Goal: Navigation & Orientation: Find specific page/section

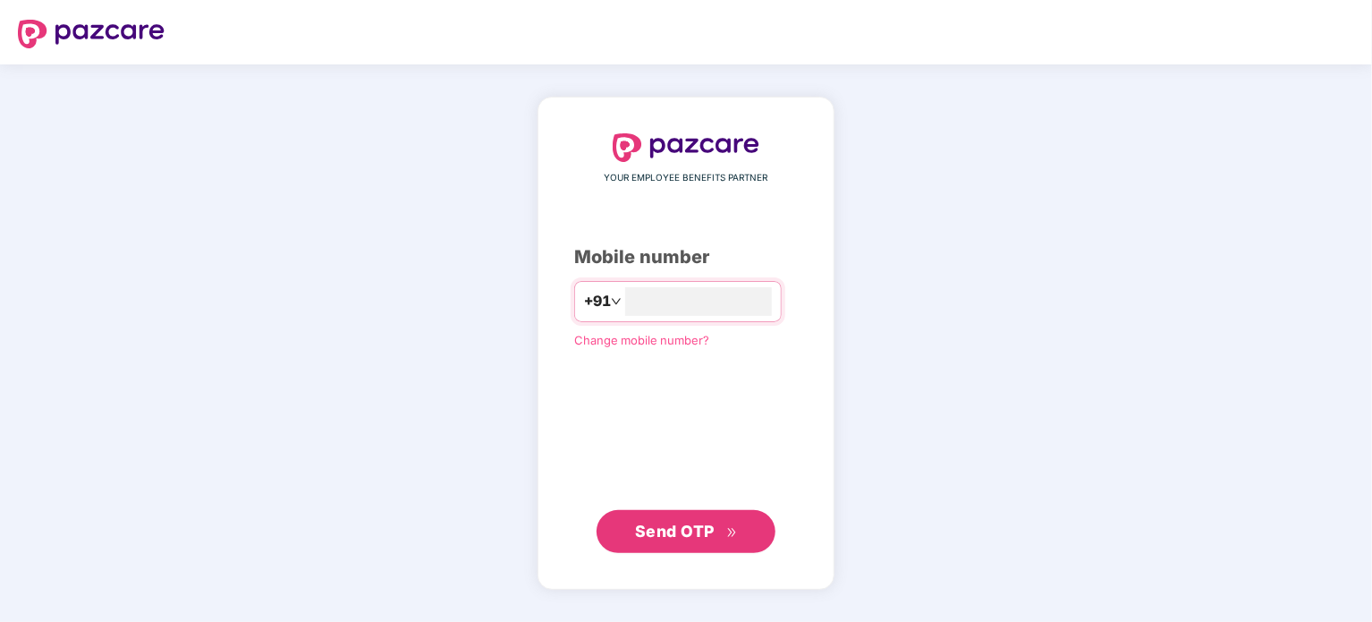
type input "**********"
click at [642, 532] on span "Send OTP" at bounding box center [675, 531] width 80 height 19
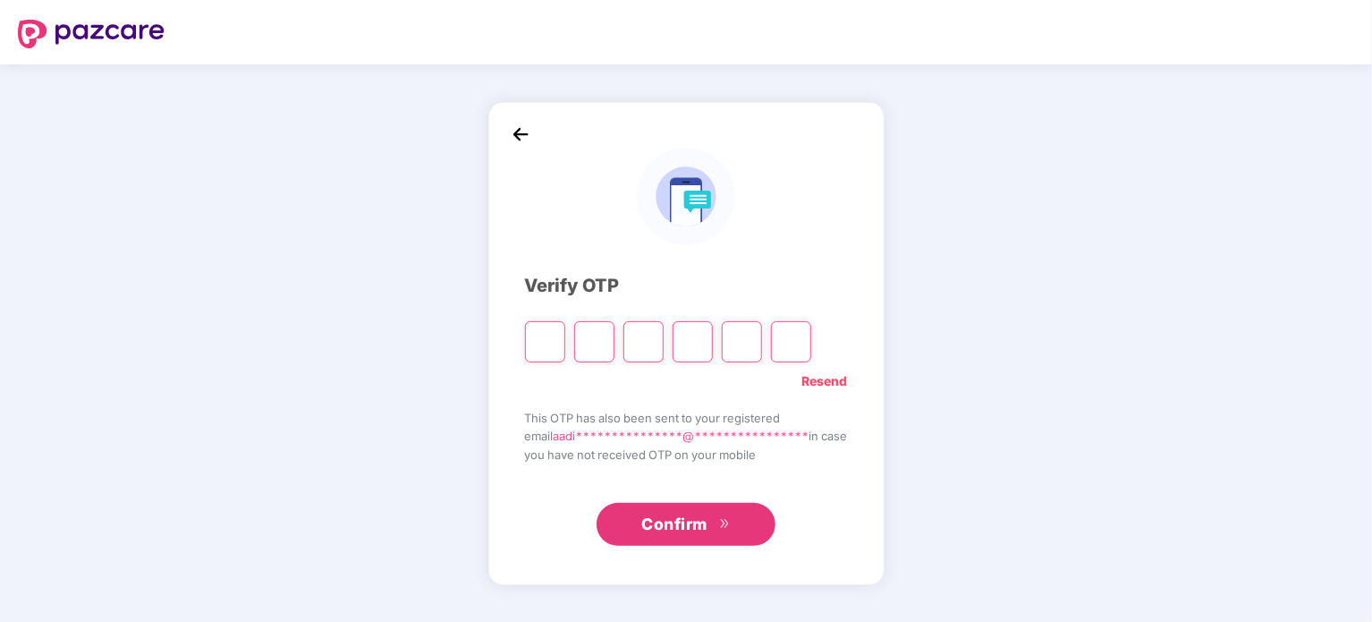
type input "*"
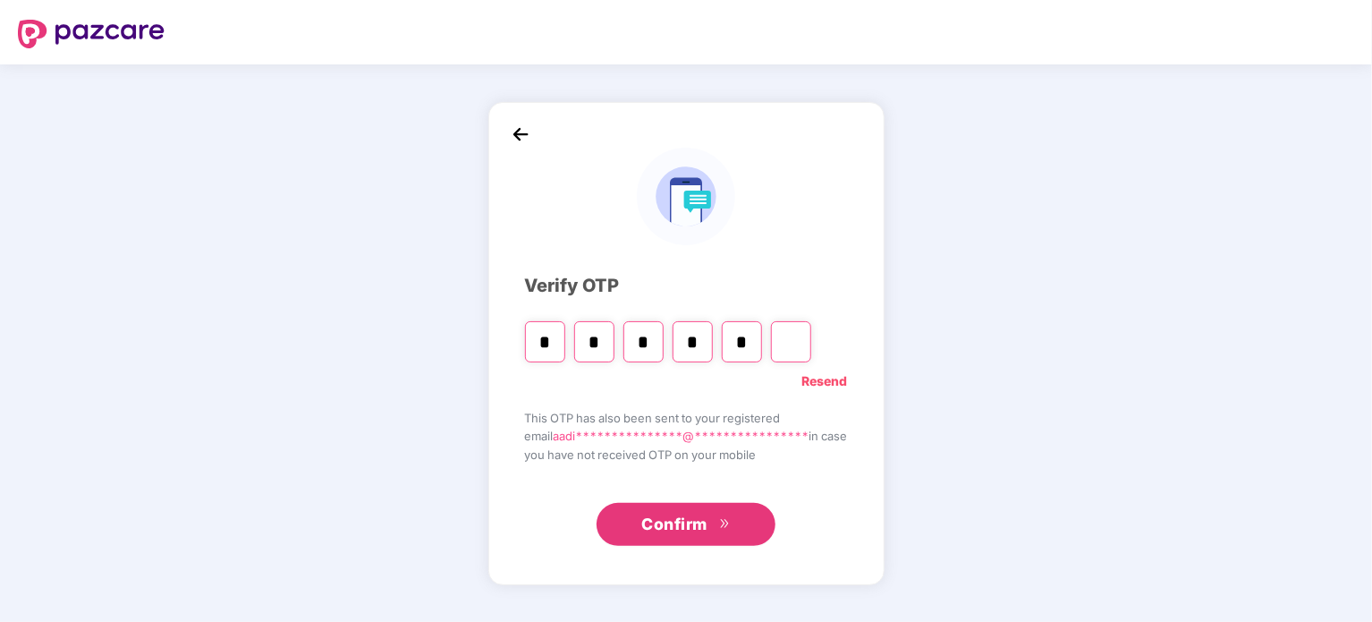
type input "*"
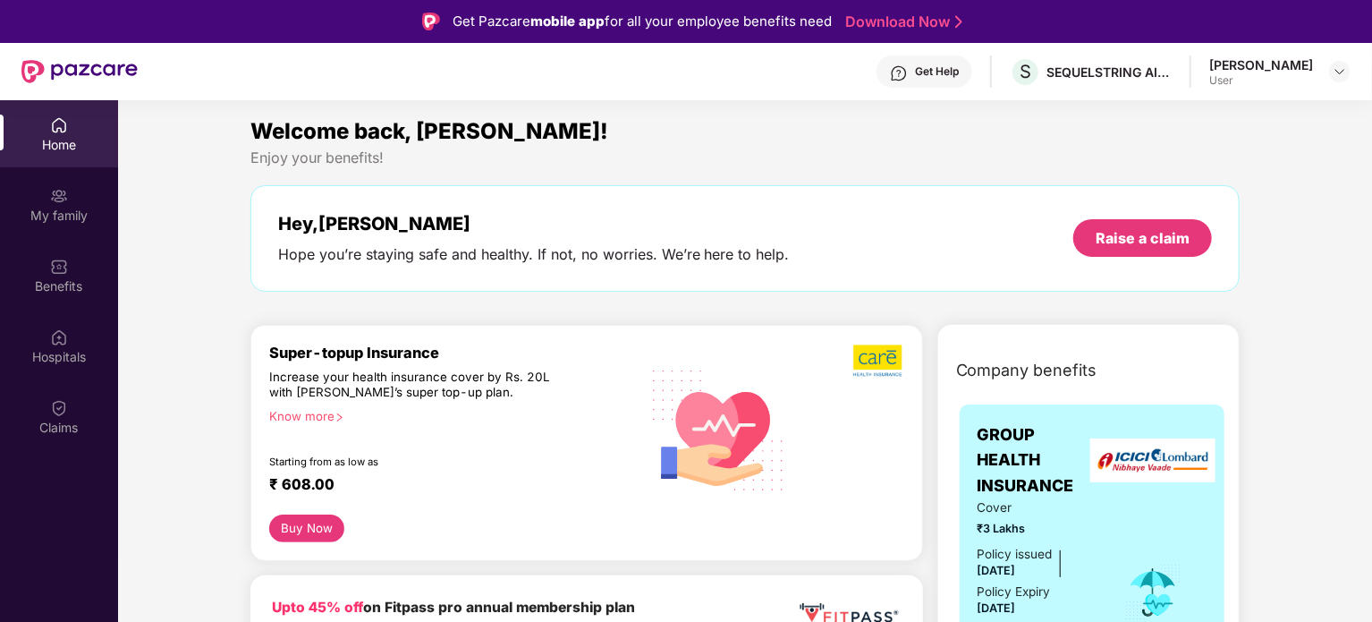
click at [1323, 77] on div "[PERSON_NAME] User" at bounding box center [1280, 71] width 141 height 31
click at [1338, 74] on img at bounding box center [1340, 71] width 14 height 14
drag, startPoint x: 1371, startPoint y: 126, endPoint x: 1373, endPoint y: 143, distance: 17.2
click at [1372, 142] on html "Get Pazcare mobile app for all your employee benefits need Download Now Get Hel…" at bounding box center [686, 311] width 1372 height 622
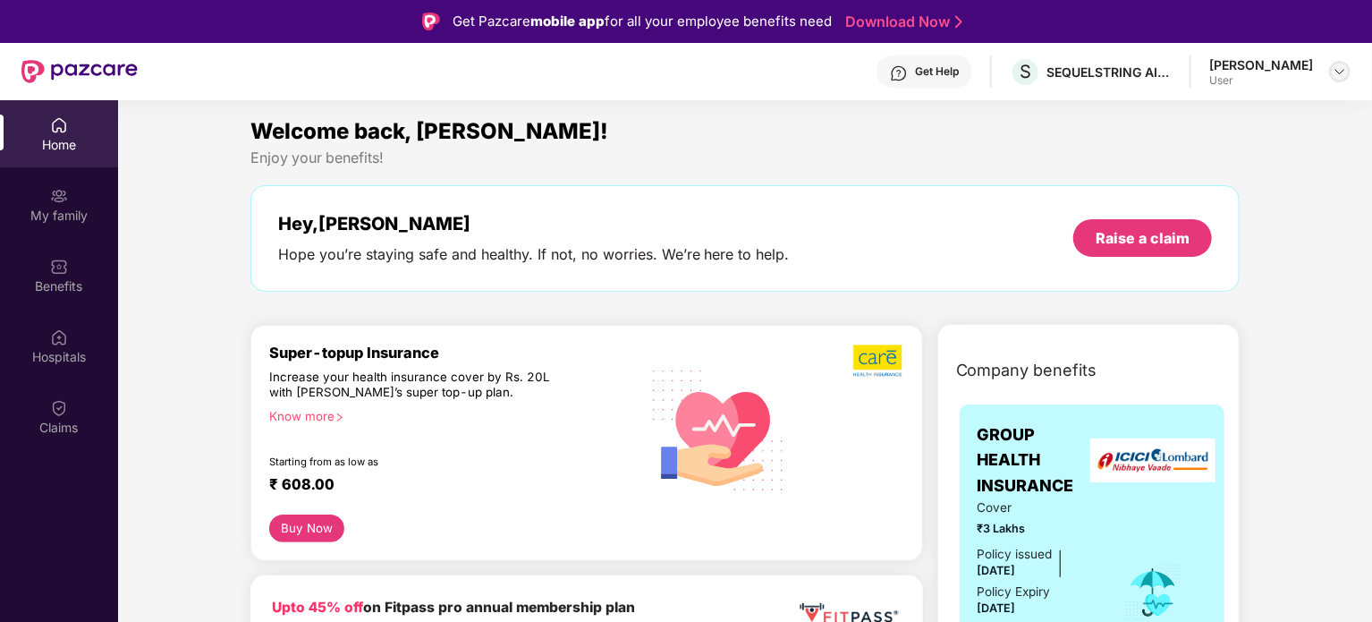
click at [1337, 72] on img at bounding box center [1340, 71] width 14 height 14
click at [1058, 74] on div "SEQUELSTRING AI PRIVATE LIMITED" at bounding box center [1109, 72] width 125 height 17
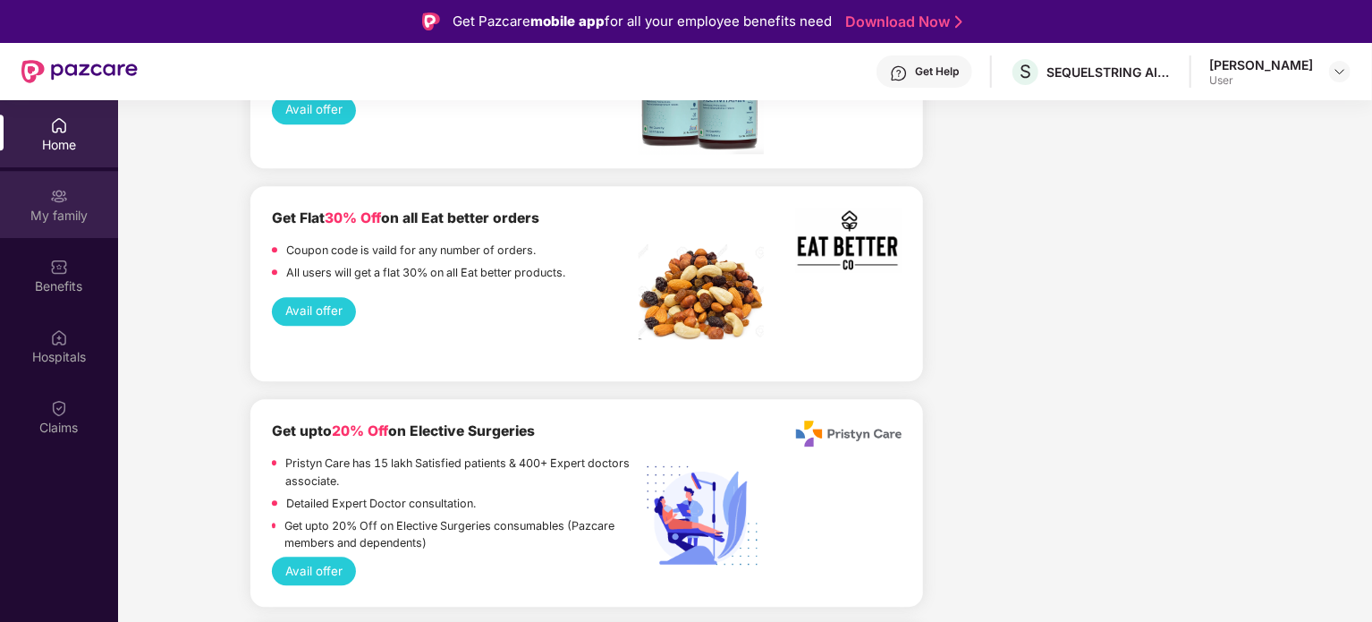
scroll to position [2502, 0]
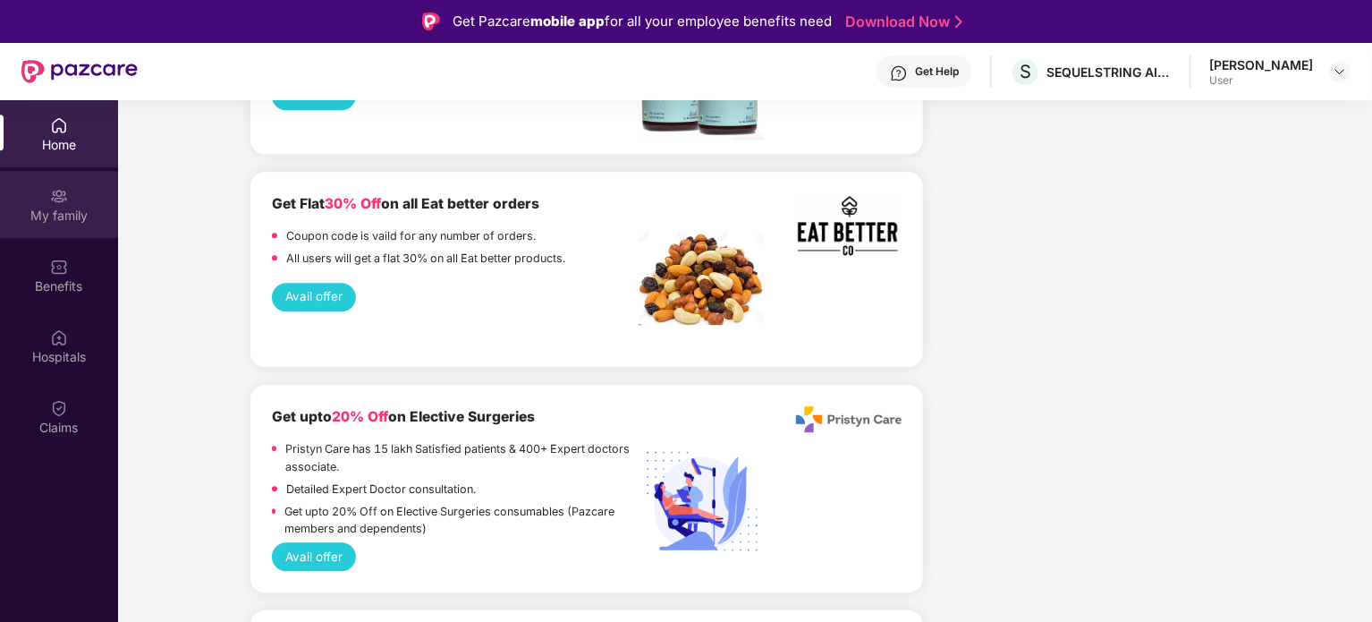
click at [71, 230] on div "My family" at bounding box center [59, 204] width 118 height 67
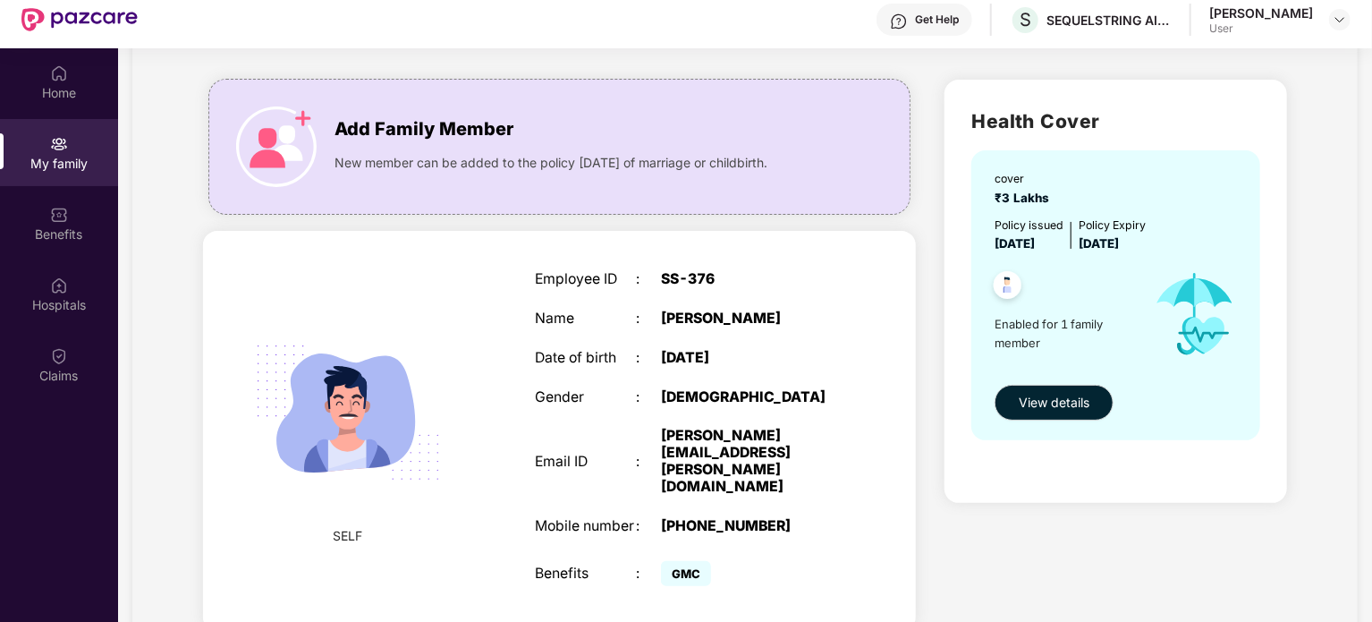
scroll to position [100, 0]
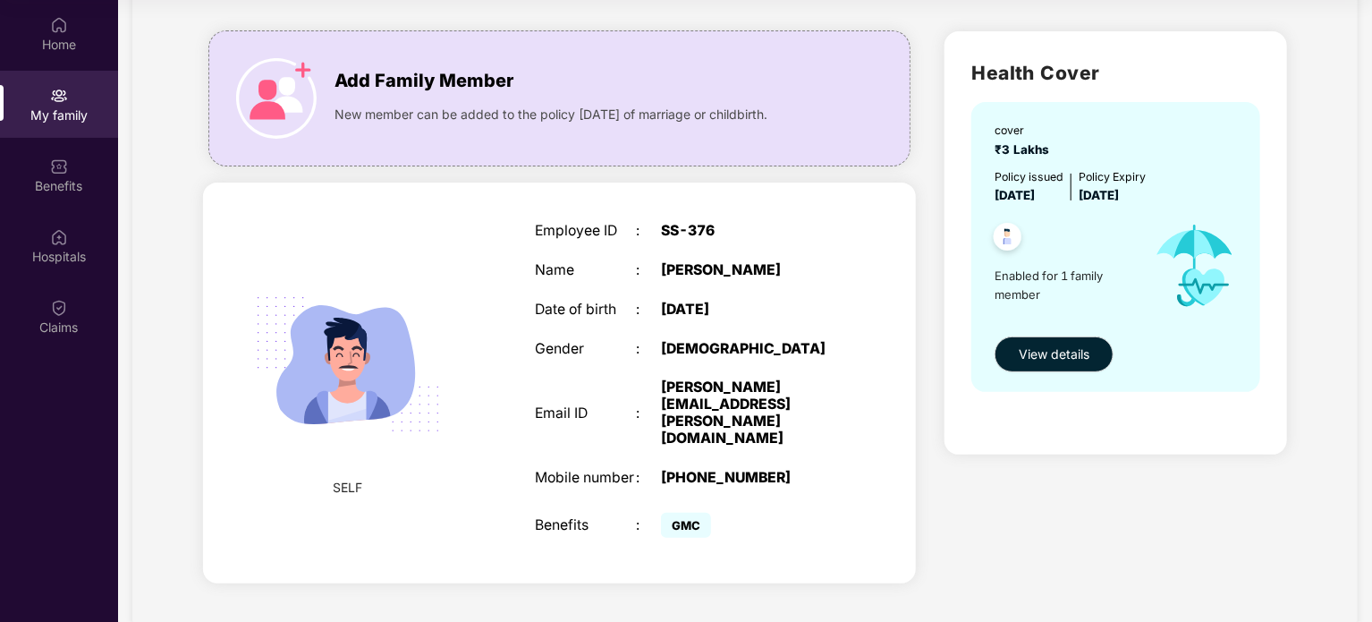
click at [172, 257] on div "My family Add Family Member New member can be added to the policy [DATE] of mar…" at bounding box center [745, 280] width 1226 height 693
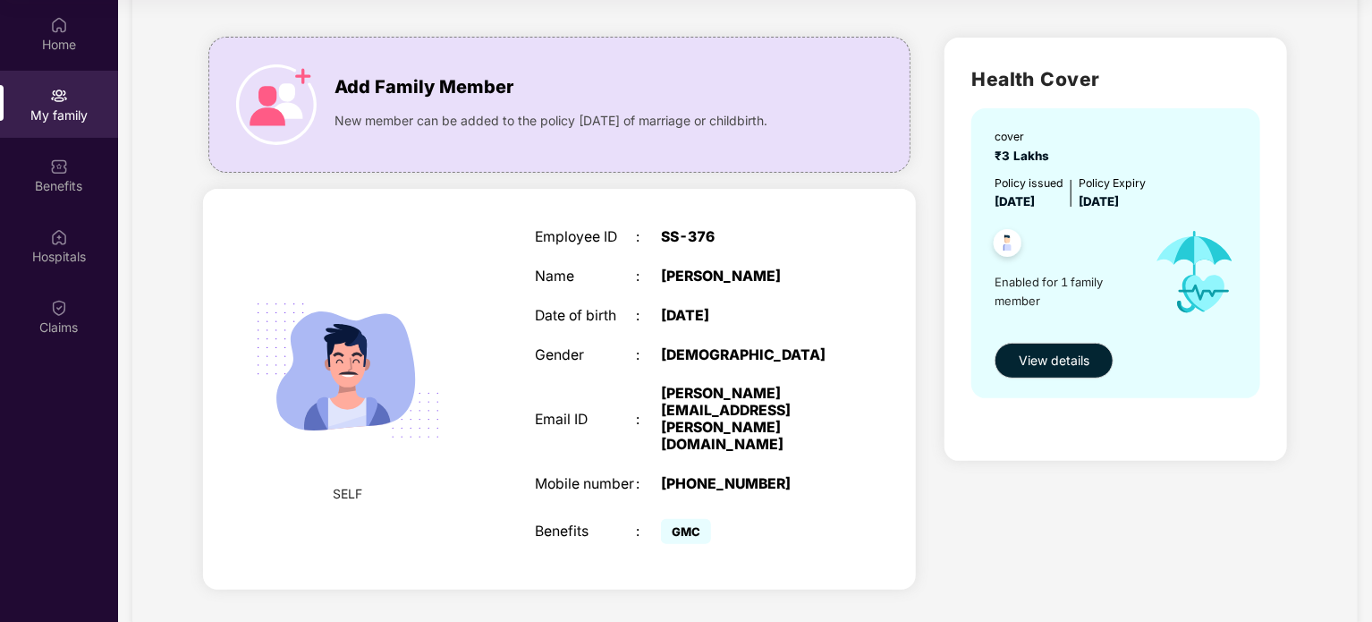
scroll to position [95, 0]
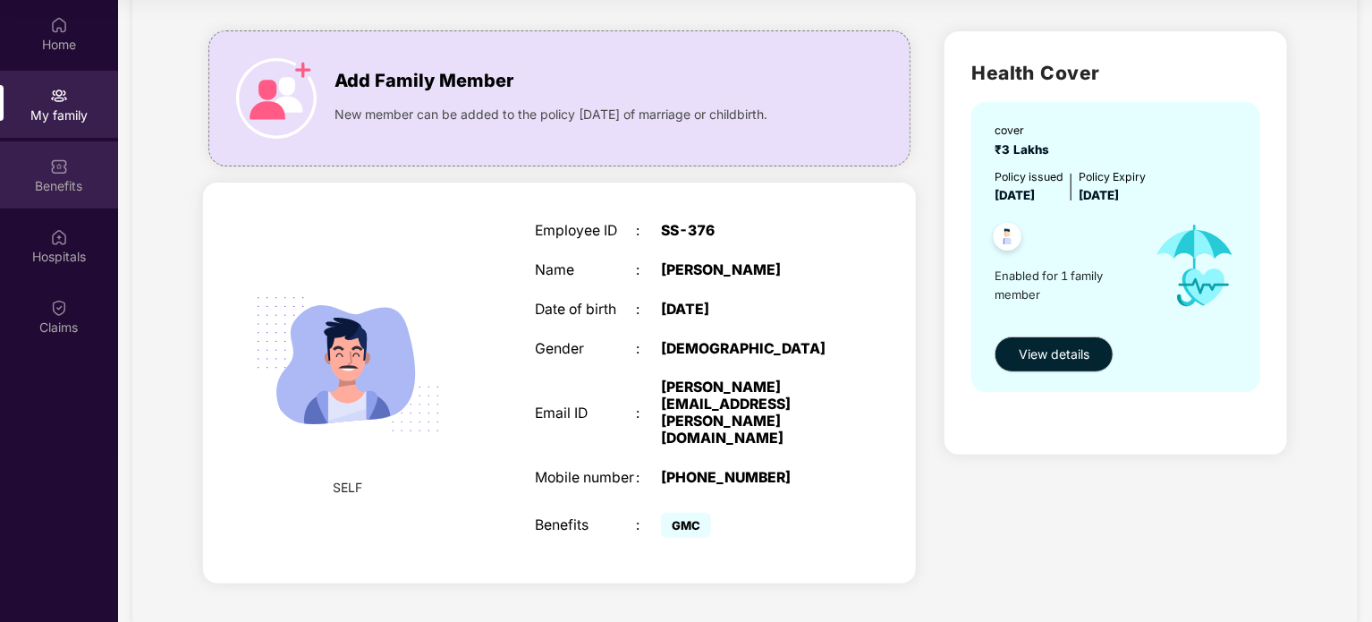
click at [47, 167] on div "Benefits" at bounding box center [59, 174] width 118 height 67
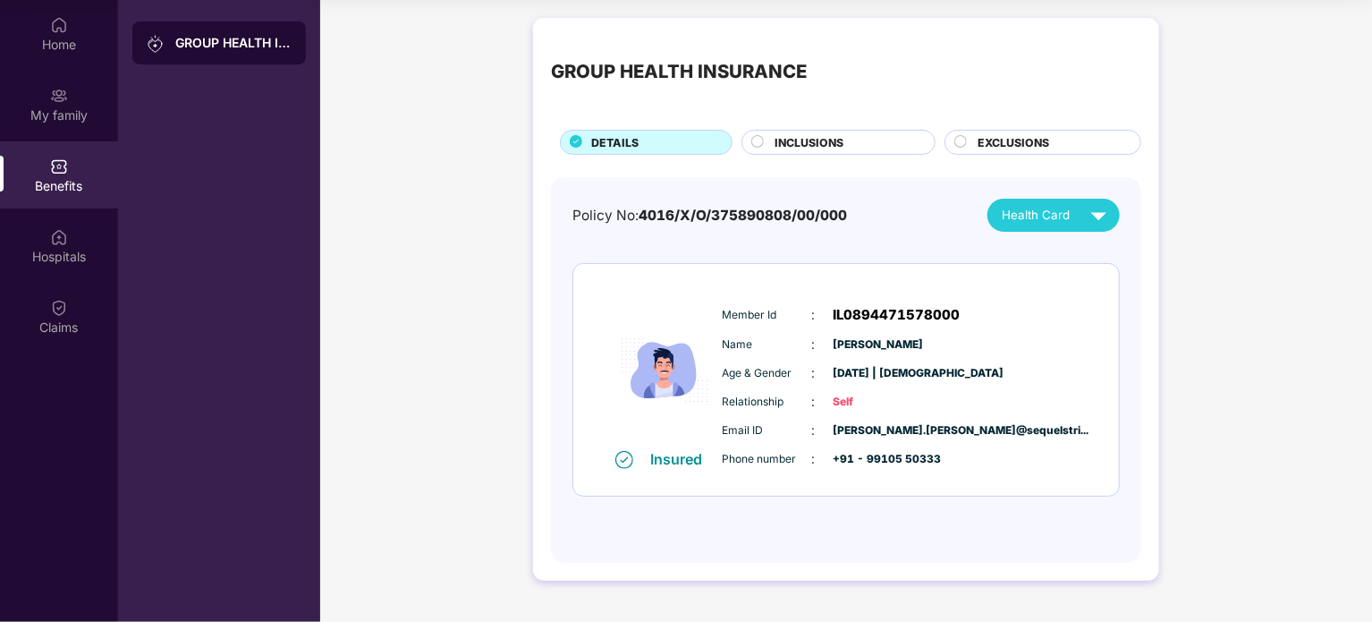
click at [814, 139] on span "INCLUSIONS" at bounding box center [809, 142] width 69 height 17
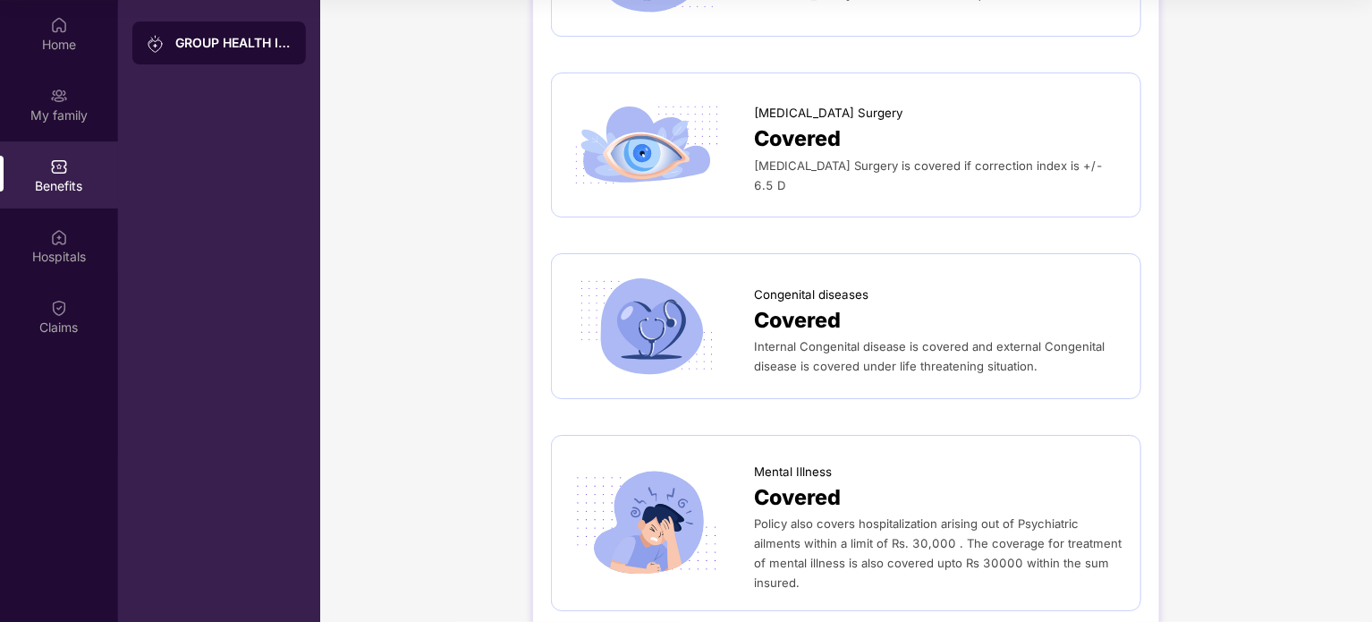
scroll to position [3120, 0]
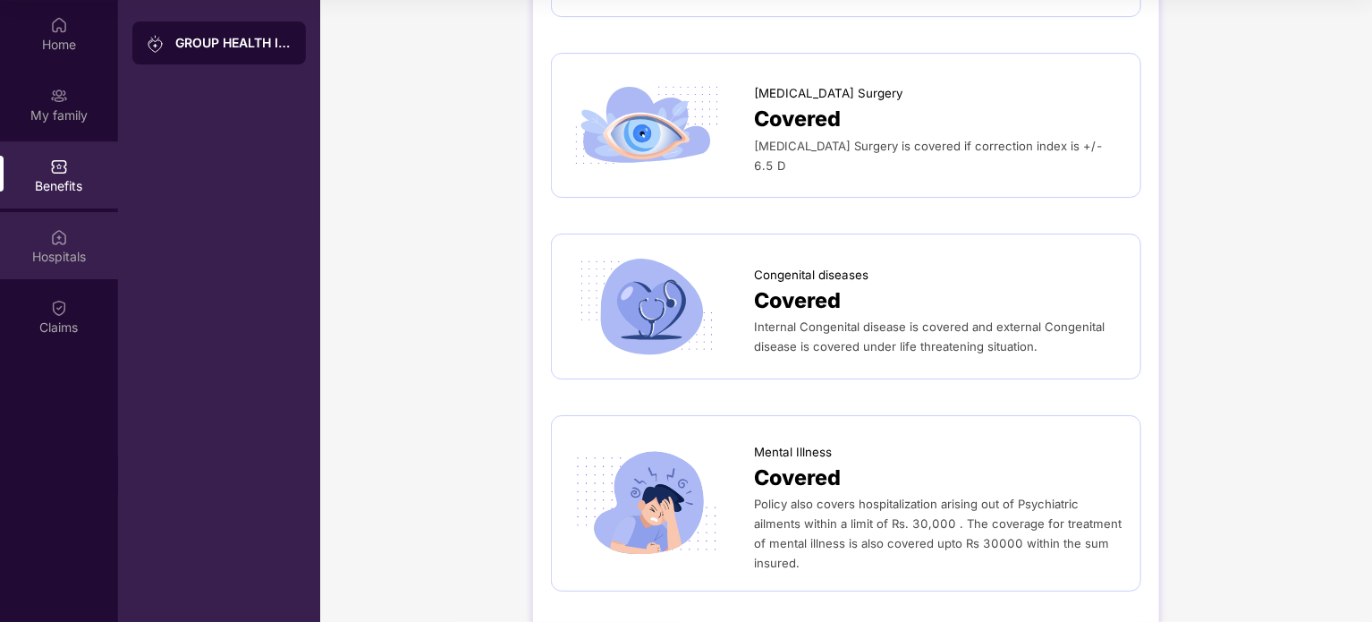
click at [38, 246] on div "Hospitals" at bounding box center [59, 245] width 118 height 67
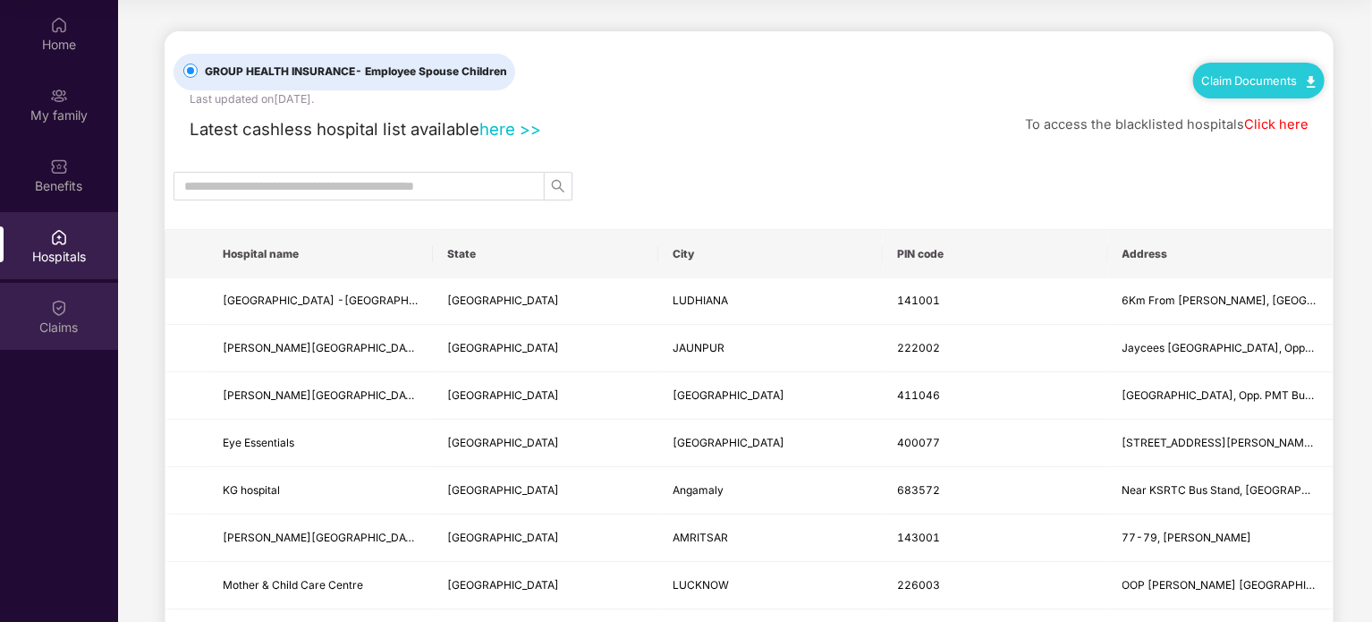
click at [45, 325] on div "Claims" at bounding box center [59, 328] width 118 height 18
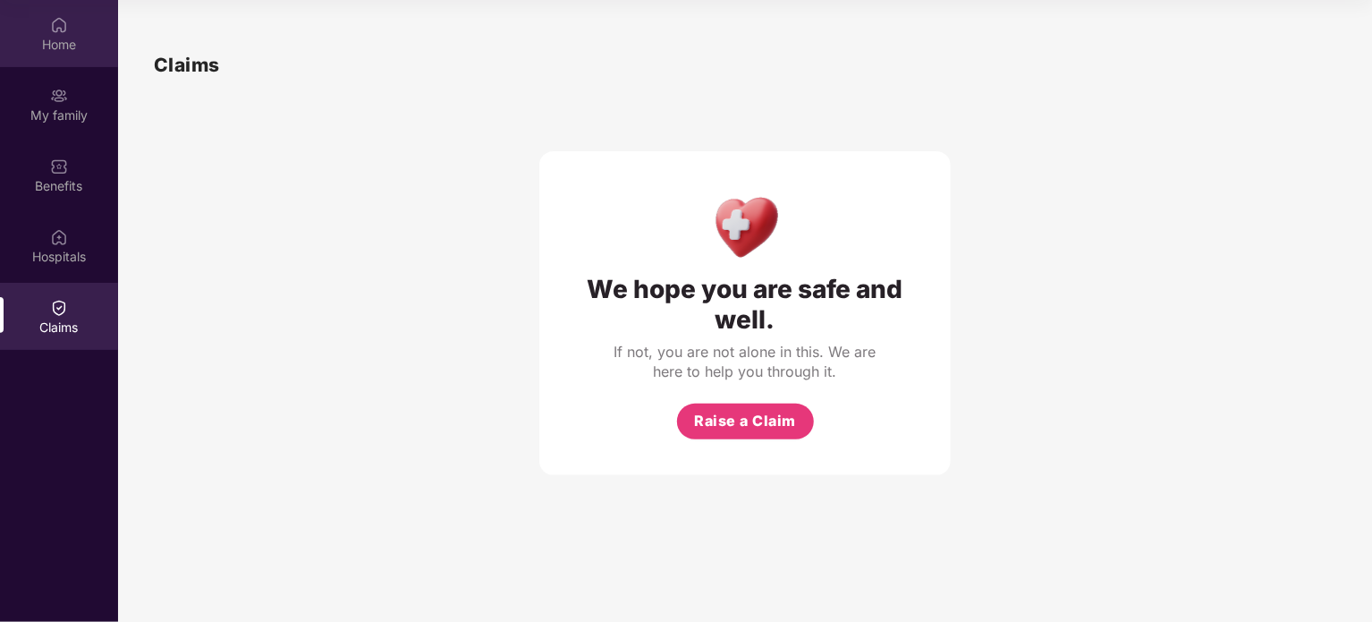
click at [54, 25] on img at bounding box center [59, 25] width 18 height 18
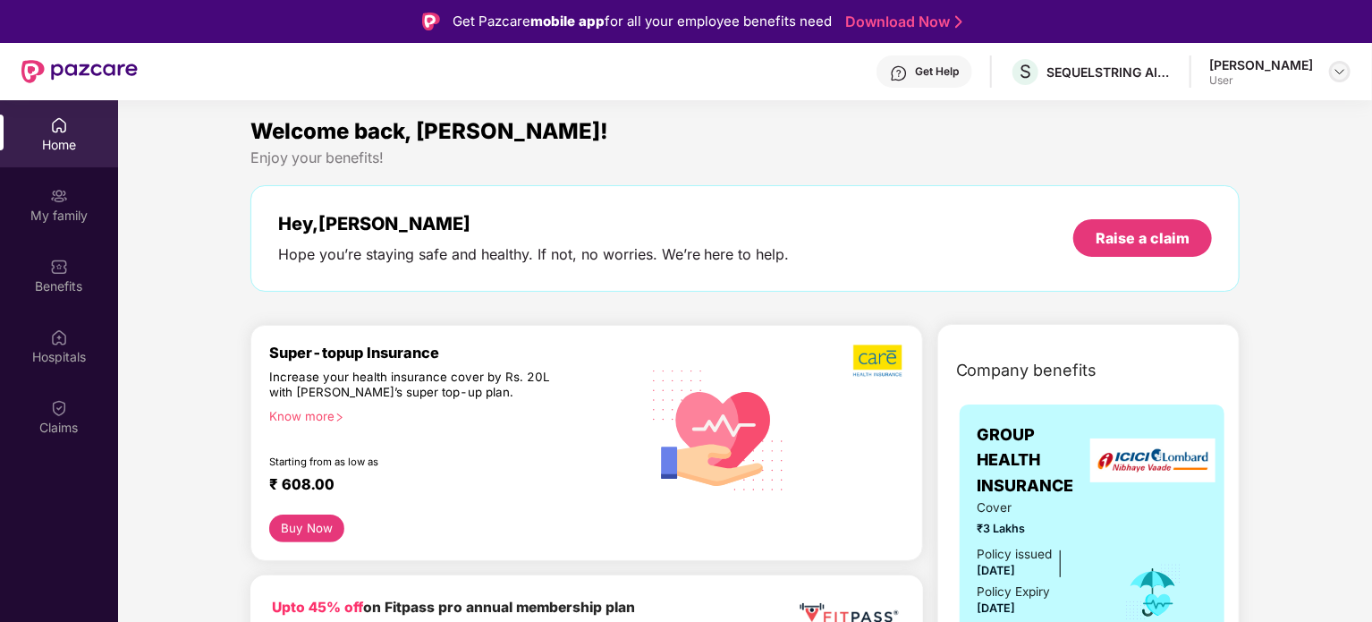
click at [1344, 76] on img at bounding box center [1340, 71] width 14 height 14
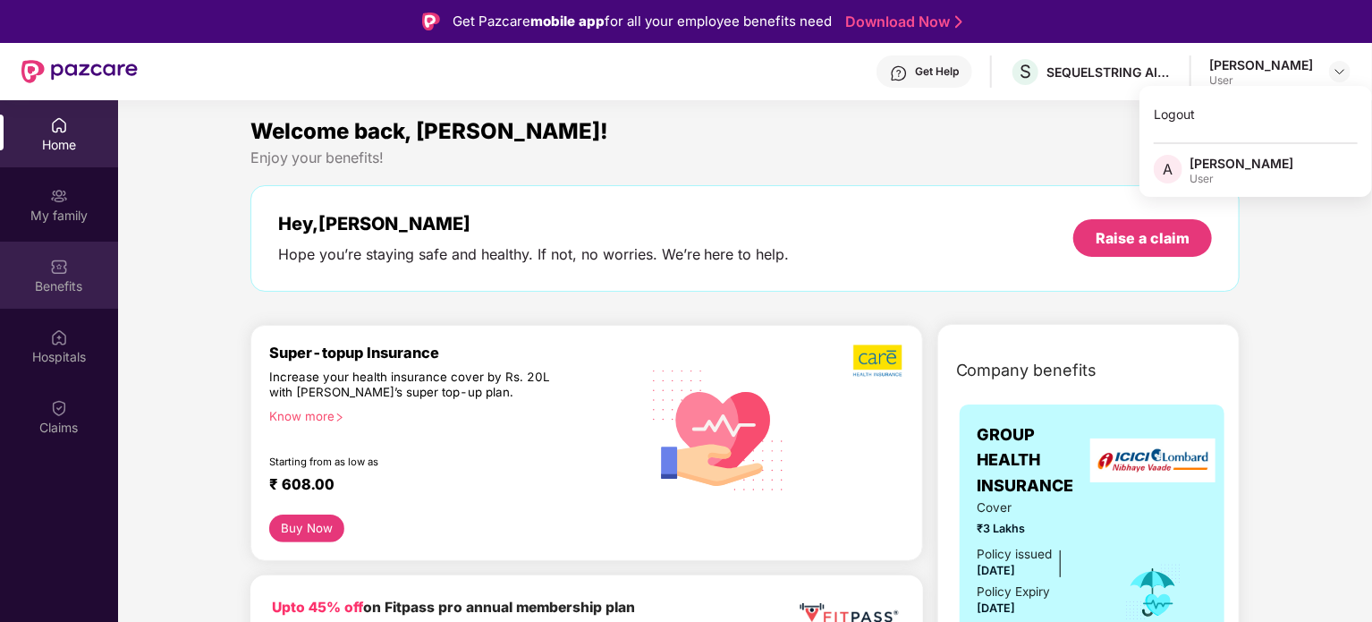
click at [81, 269] on div "Benefits" at bounding box center [59, 275] width 118 height 67
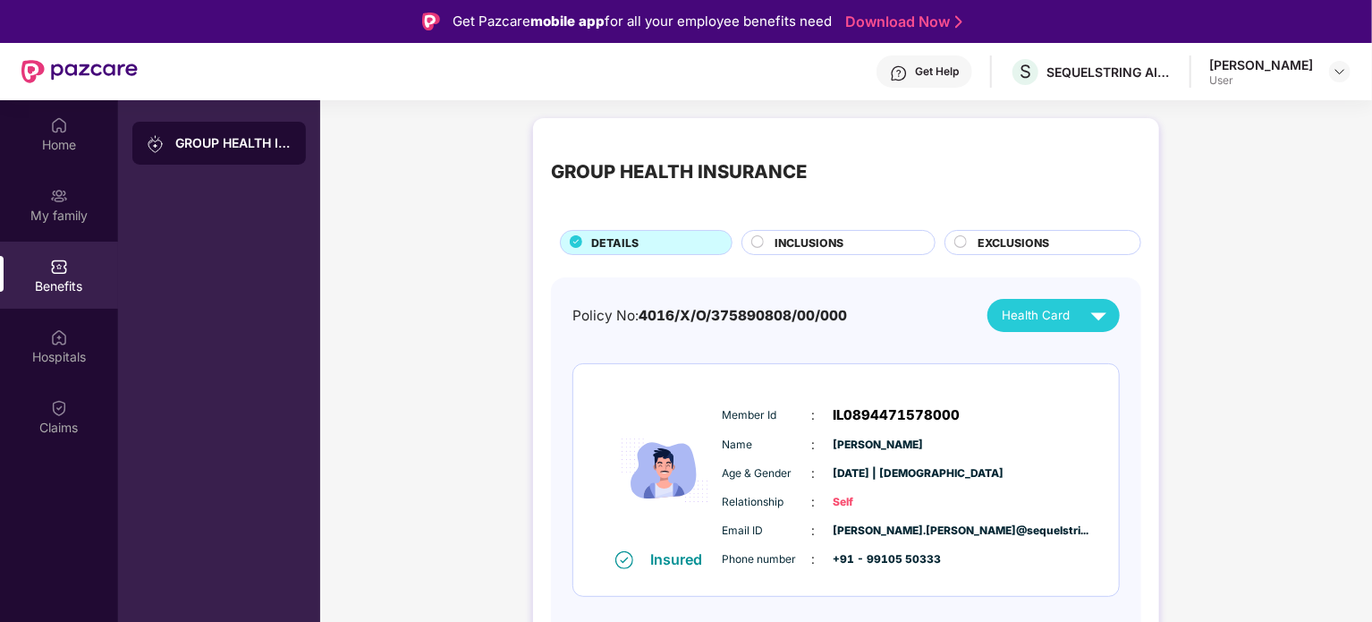
click at [1088, 317] on img at bounding box center [1098, 315] width 31 height 31
click at [1077, 349] on div "[PERSON_NAME]" at bounding box center [1046, 357] width 116 height 20
